Goal: Go to known website: Go to known website

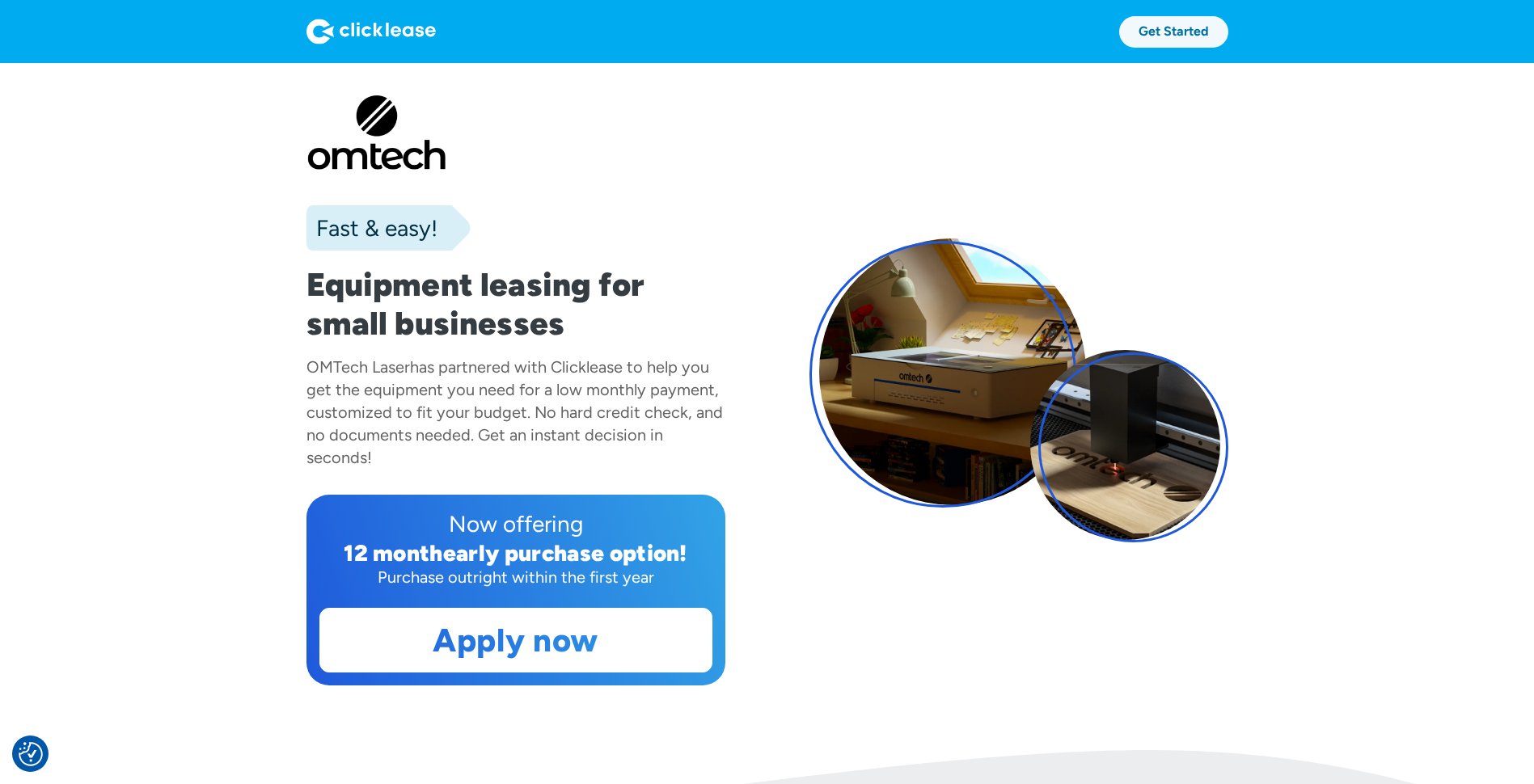
click at [1161, 25] on link "Get Started" at bounding box center [1173, 32] width 109 height 31
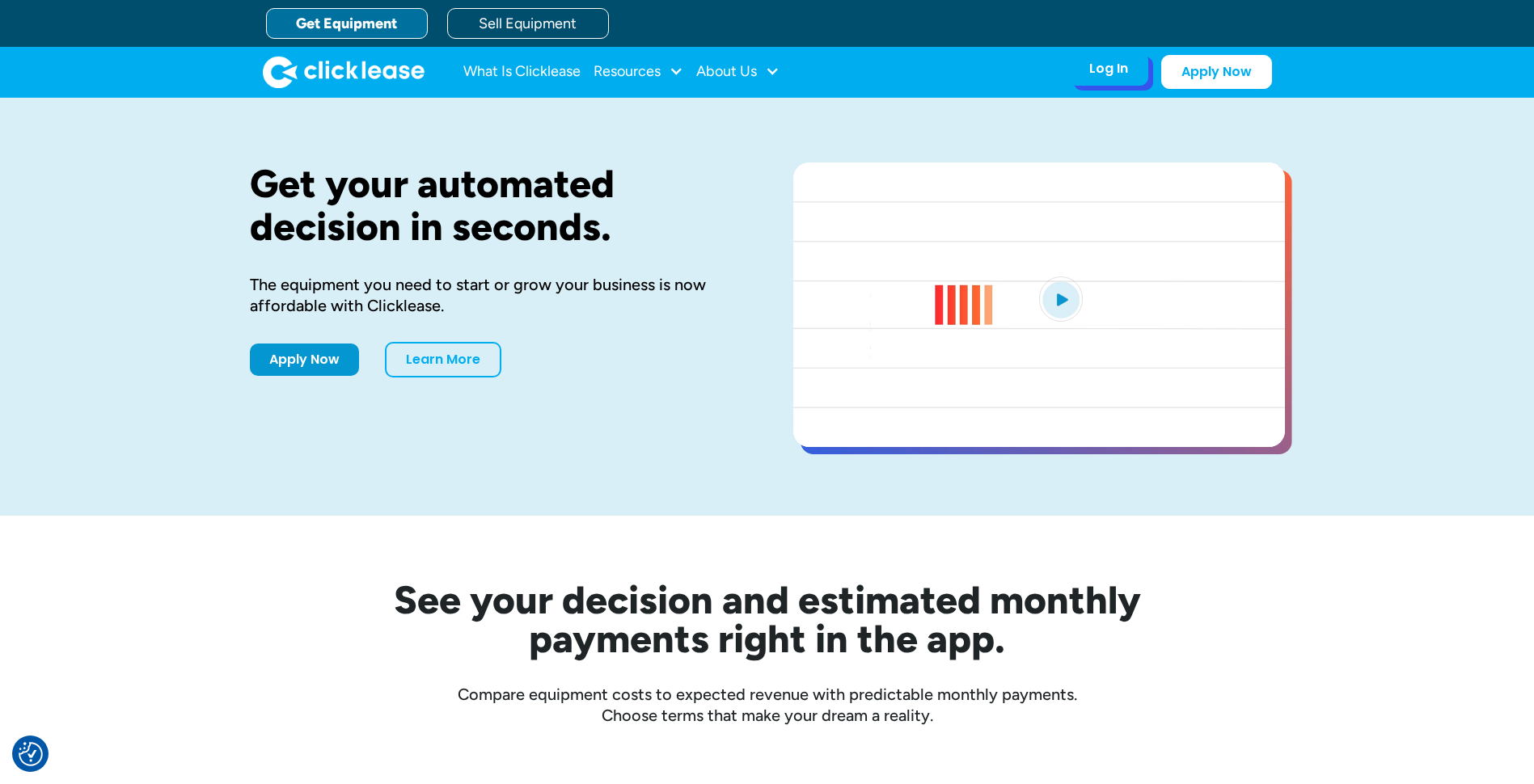
click at [1107, 68] on div "Log In" at bounding box center [1108, 69] width 39 height 16
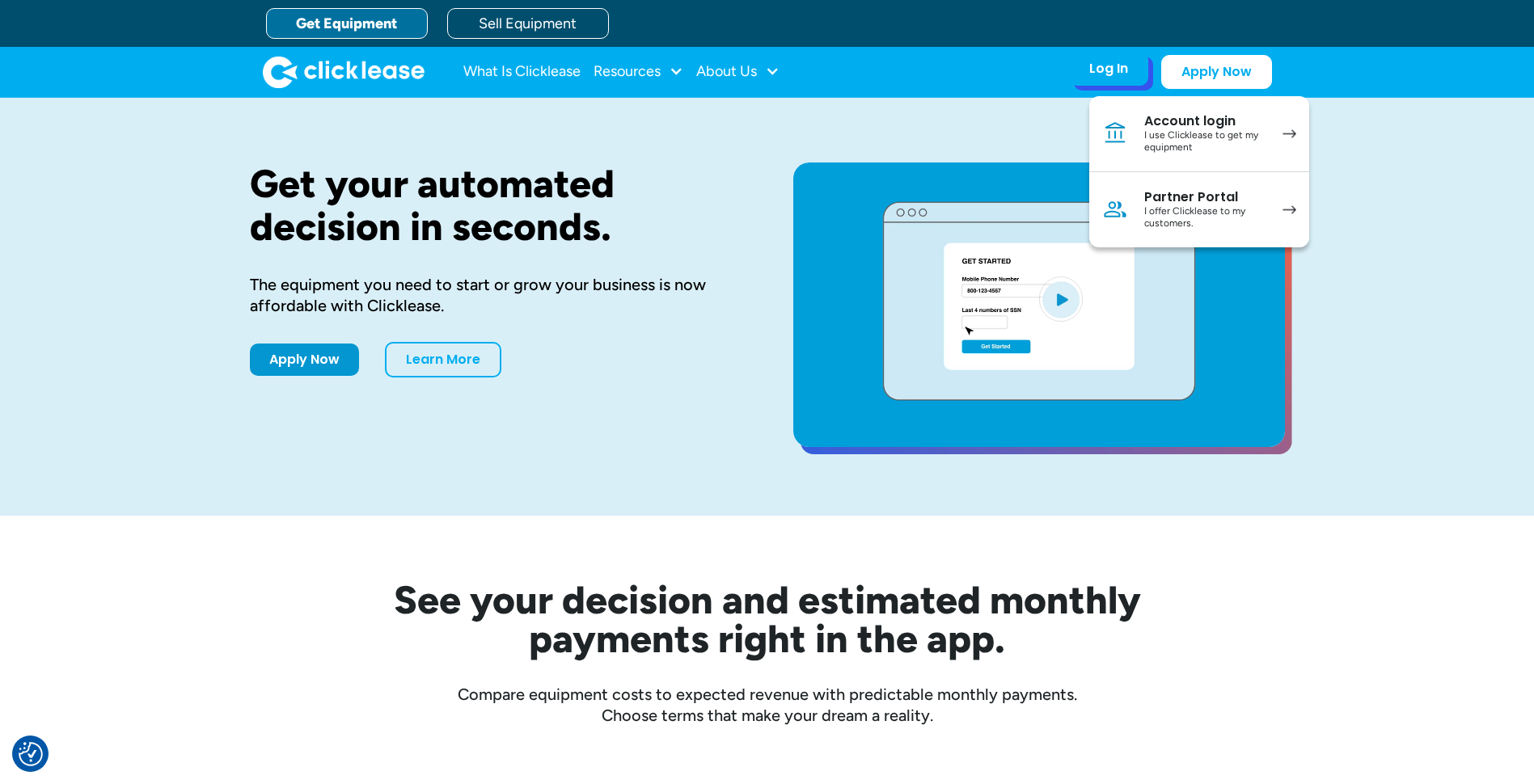
click at [1185, 134] on div "I use Clicklease to get my equipment" at bounding box center [1205, 141] width 122 height 25
